Goal: Task Accomplishment & Management: Complete application form

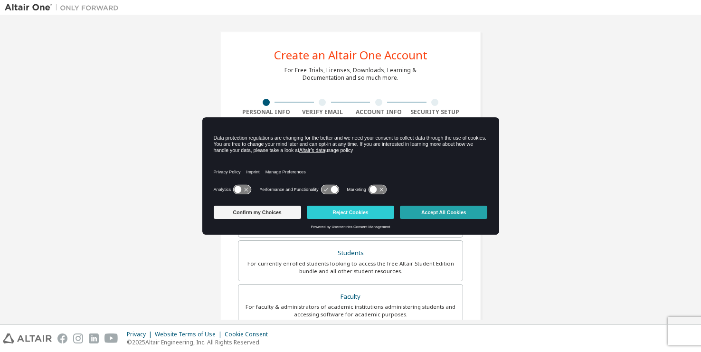
click at [433, 214] on button "Accept All Cookies" at bounding box center [443, 212] width 87 height 13
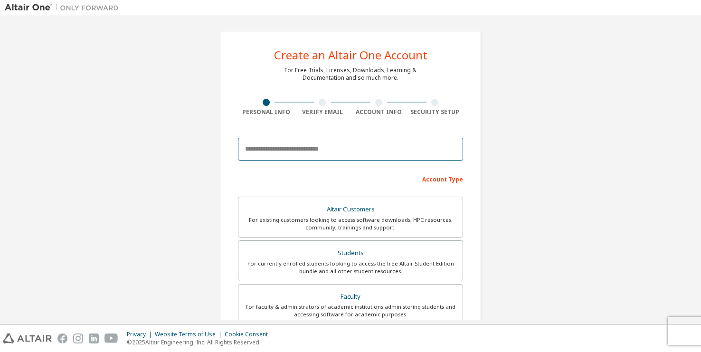
click at [296, 153] on input "email" at bounding box center [350, 149] width 225 height 23
type input "**********"
type input "*"
type input "*****"
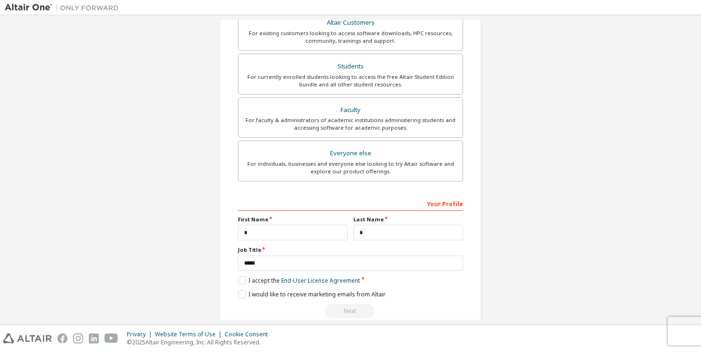
scroll to position [203, 0]
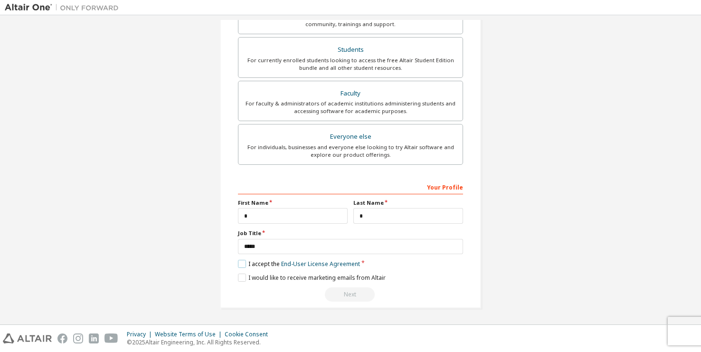
click at [241, 261] on label "I accept the End-User License Agreement" at bounding box center [299, 264] width 122 height 8
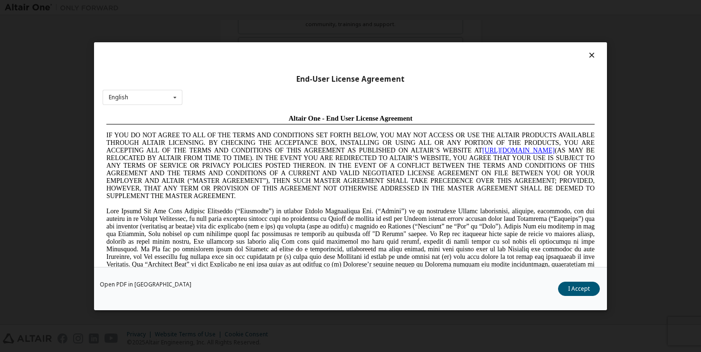
scroll to position [0, 0]
click at [134, 102] on div "English English Chinese French German Japanese Korean Portuguese" at bounding box center [143, 97] width 80 height 16
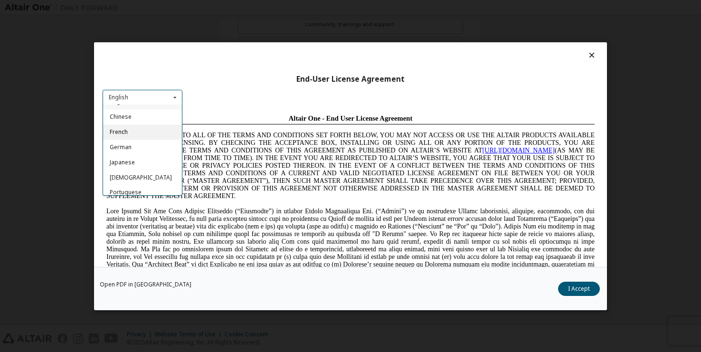
scroll to position [15, 0]
click at [121, 170] on span "[DEMOGRAPHIC_DATA]" at bounding box center [141, 173] width 62 height 8
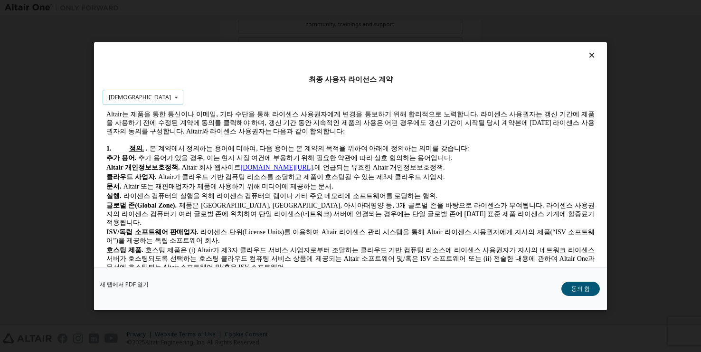
scroll to position [142, 0]
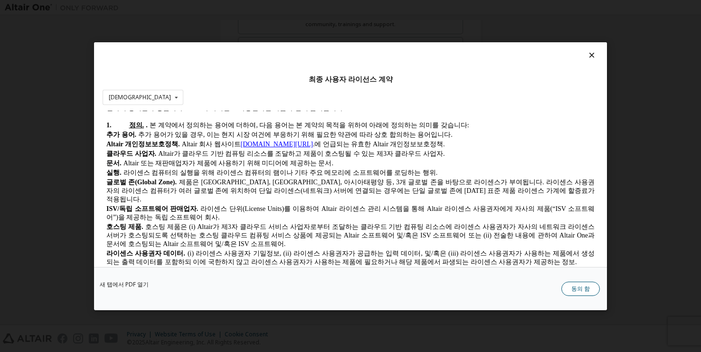
click at [578, 291] on button "동의 함" at bounding box center [580, 288] width 38 height 14
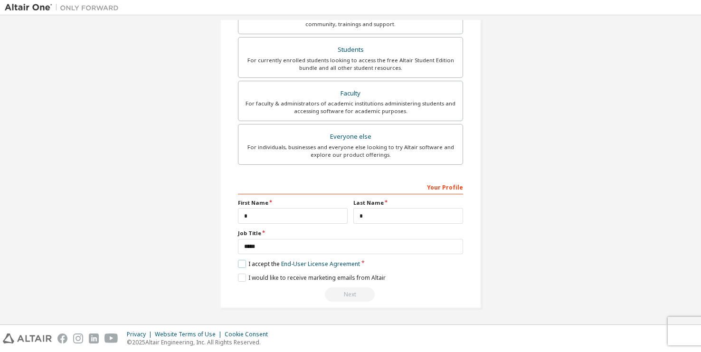
click at [238, 261] on label "I accept the End-User License Agreement" at bounding box center [299, 264] width 122 height 8
click at [242, 264] on label "I accept the End-User License Agreement" at bounding box center [299, 264] width 122 height 8
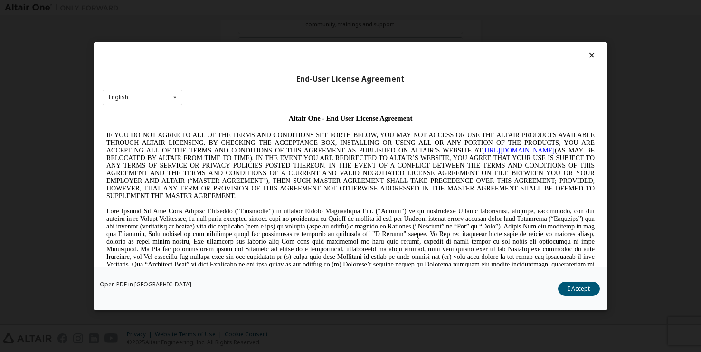
scroll to position [0, 0]
click at [569, 286] on button "I Accept" at bounding box center [579, 288] width 42 height 14
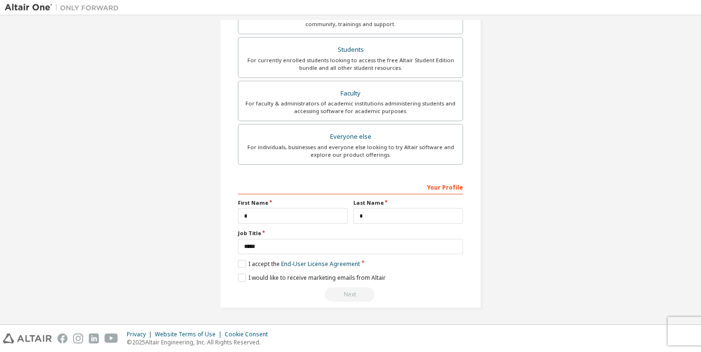
click at [346, 293] on div "Next" at bounding box center [350, 294] width 225 height 14
click at [244, 278] on label "I would like to receive marketing emails from Altair" at bounding box center [312, 277] width 148 height 8
click at [352, 299] on div "Next" at bounding box center [350, 294] width 225 height 14
click at [242, 261] on label "I accept the End-User License Agreement" at bounding box center [299, 264] width 122 height 8
click at [238, 272] on div "**********" at bounding box center [350, 240] width 225 height 123
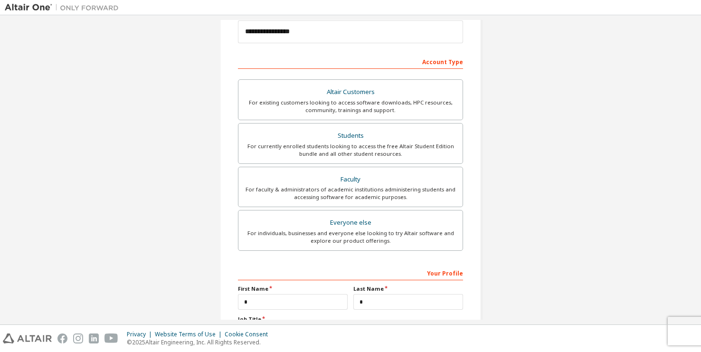
scroll to position [61, 0]
